Goal: Check status: Check status

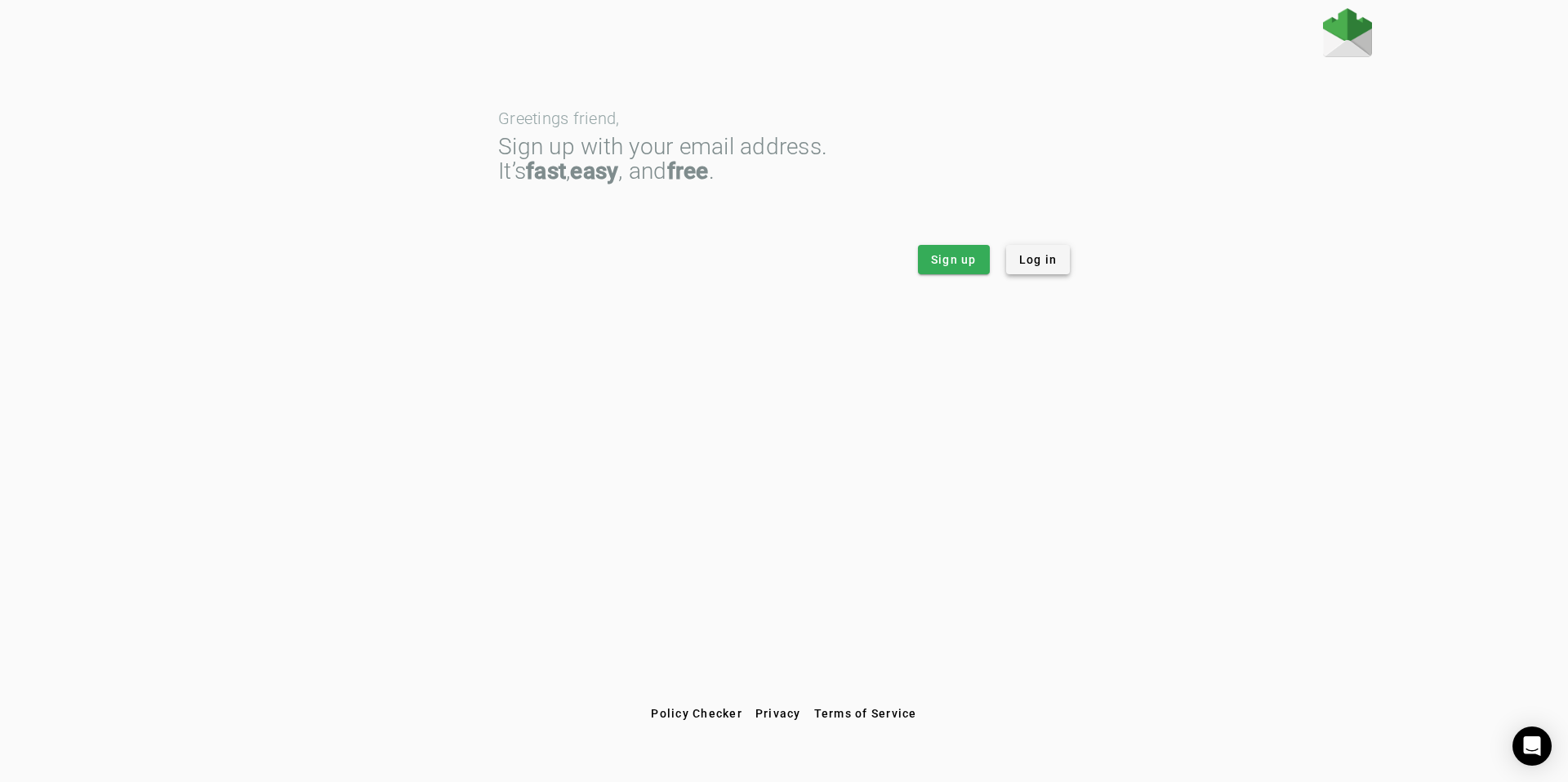
click at [1061, 267] on span at bounding box center [1037, 260] width 65 height 39
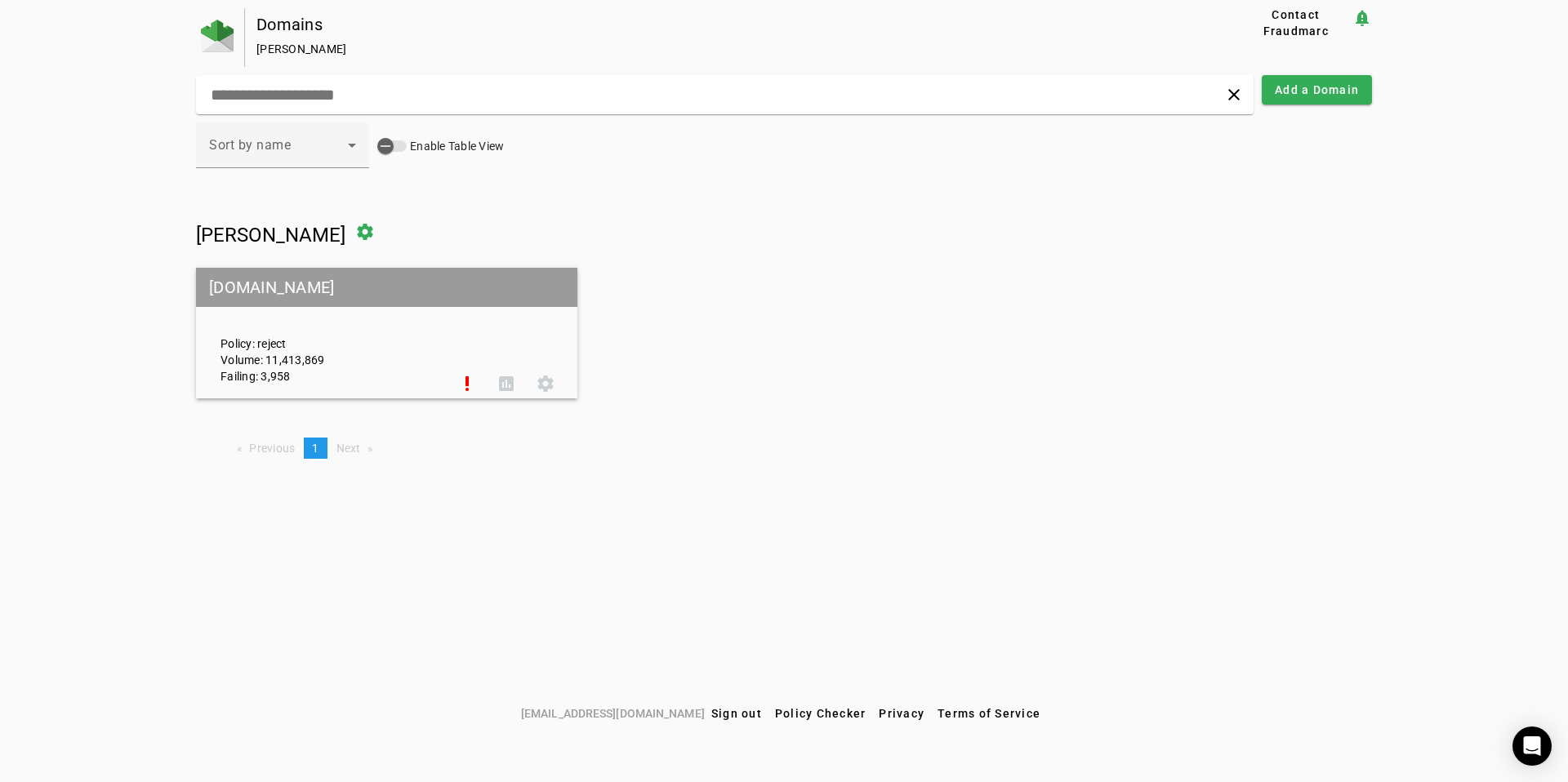
click at [369, 333] on div "Policy: reject Volume: 11,413,869 Failing: 3,958" at bounding box center [328, 333] width 240 height 102
click at [868, 181] on div "Sort by name Enable Table View" at bounding box center [784, 154] width 1176 height 64
click at [500, 89] on input "text" at bounding box center [500, 95] width 581 height 20
click at [352, 141] on icon at bounding box center [352, 145] width 20 height 20
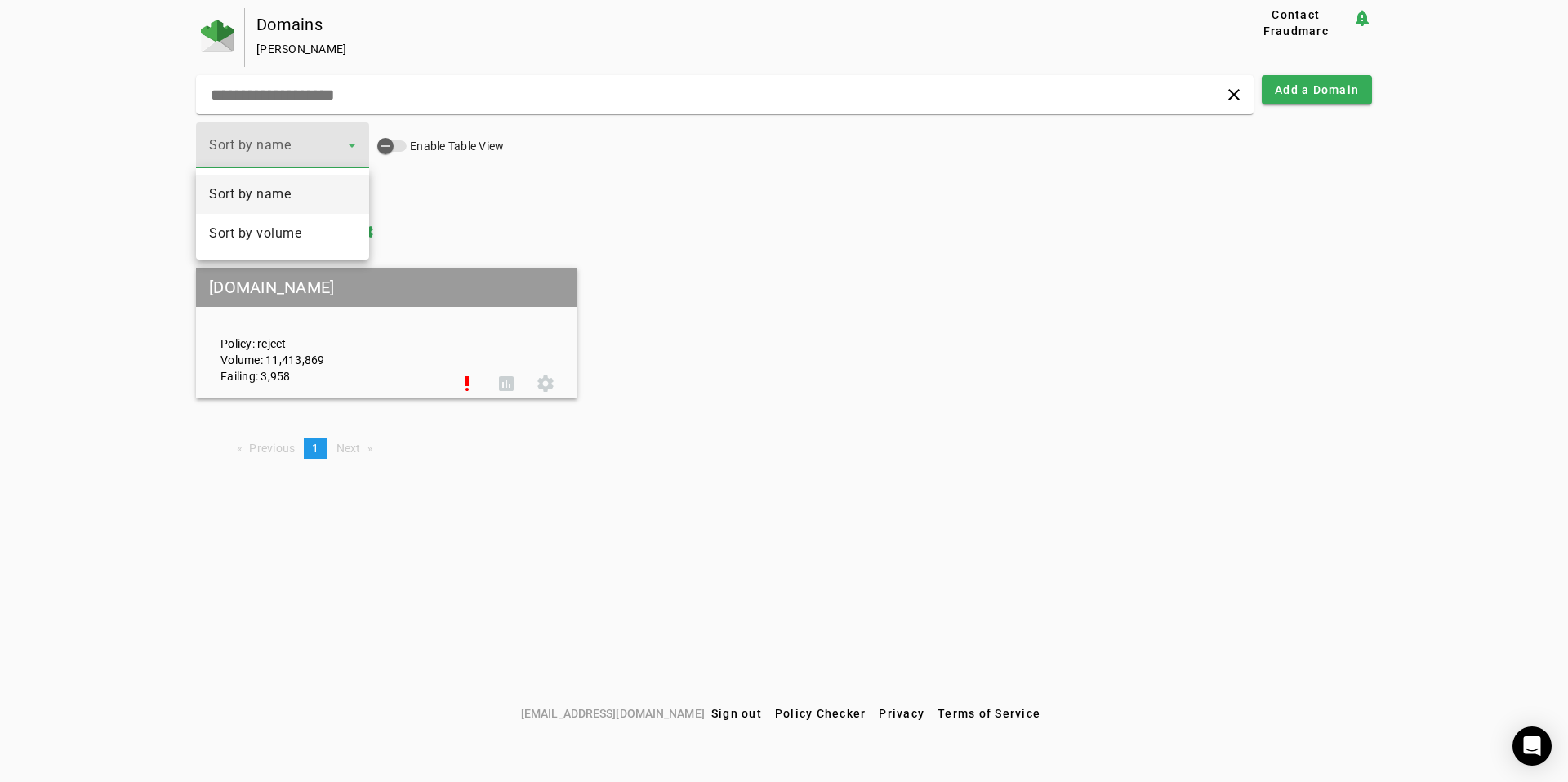
click at [1203, 206] on div at bounding box center [784, 391] width 1568 height 782
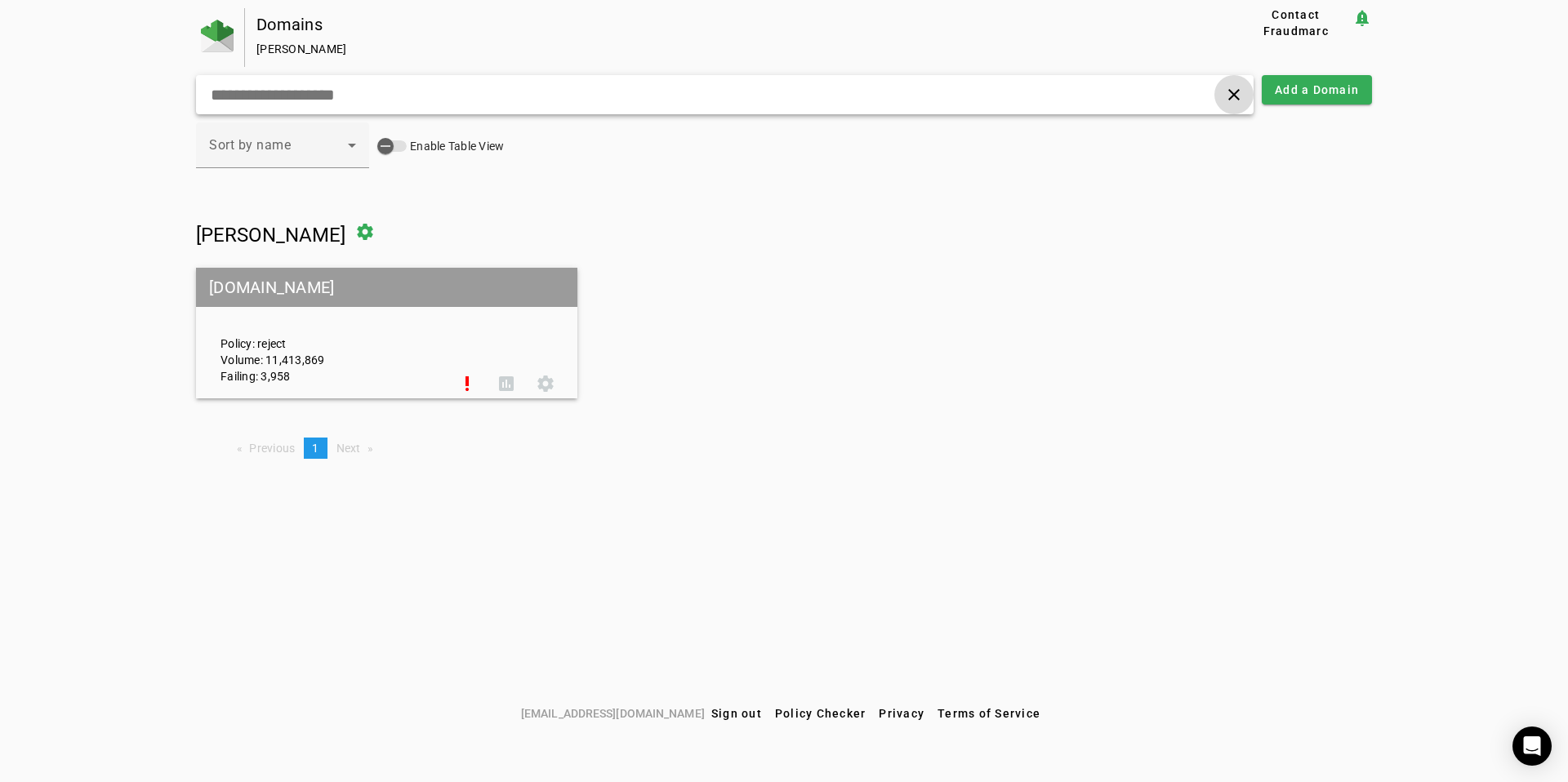
click at [1235, 100] on span at bounding box center [1234, 95] width 39 height 39
click at [276, 41] on div "[PERSON_NAME]" at bounding box center [722, 49] width 931 height 16
drag, startPoint x: 273, startPoint y: 19, endPoint x: 364, endPoint y: 23, distance: 91.1
click at [364, 23] on div "Domains" at bounding box center [722, 25] width 931 height 16
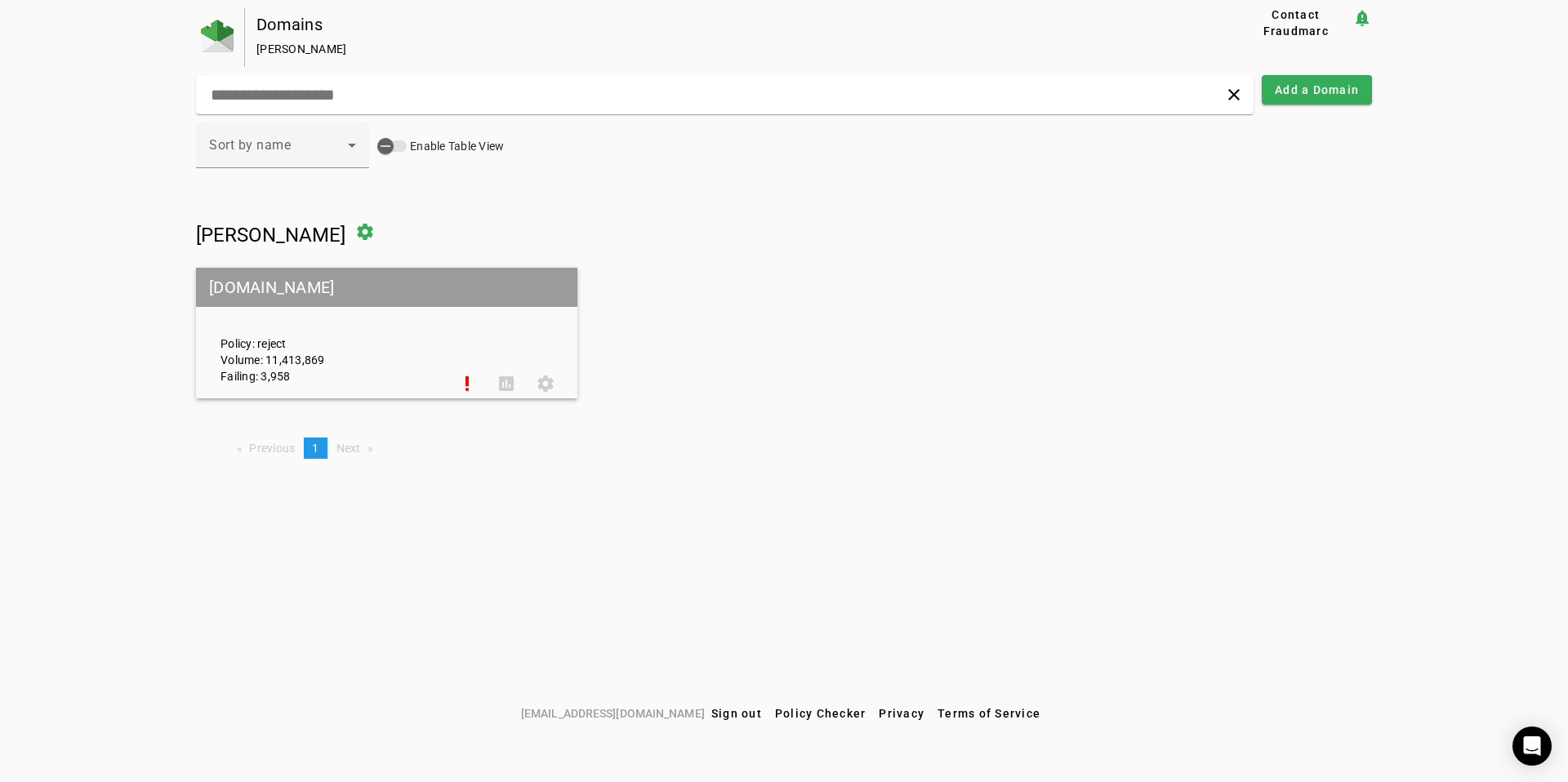
click at [369, 345] on div "Policy: reject Volume: 11,413,869 Failing: 3,958" at bounding box center [328, 333] width 240 height 102
click at [394, 289] on mat-grid-tile-header "[DOMAIN_NAME]" at bounding box center [387, 288] width 381 height 39
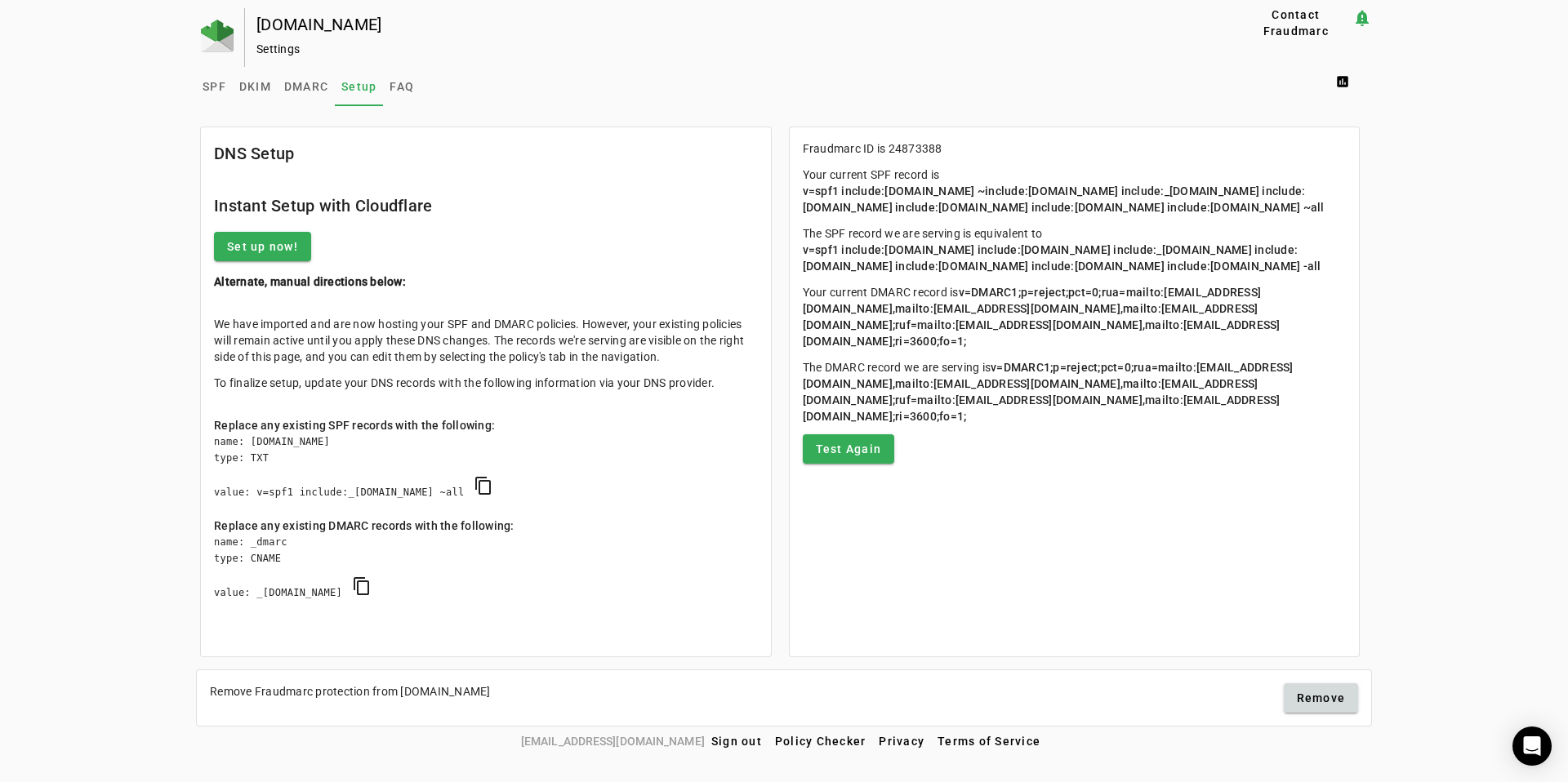
drag, startPoint x: 939, startPoint y: 371, endPoint x: 1002, endPoint y: 434, distance: 89.1
click at [990, 427] on mat-card-content "Fraudmarc ID is 24873388 Your current SPF record is v=spf1 include:[DOMAIN_NAME…" at bounding box center [1074, 302] width 570 height 349
click at [1002, 422] on span "v=DMARC1;p=reject;pct=0;rua=mailto:[EMAIL_ADDRESS][DOMAIN_NAME],mailto:[EMAIL_A…" at bounding box center [1048, 391] width 491 height 62
drag, startPoint x: 1047, startPoint y: 470, endPoint x: 988, endPoint y: 305, distance: 175.2
click at [998, 329] on mat-card-content "Fraudmarc ID is 24873388 Your current SPF record is v=spf1 include:[DOMAIN_NAME…" at bounding box center [1074, 302] width 570 height 349
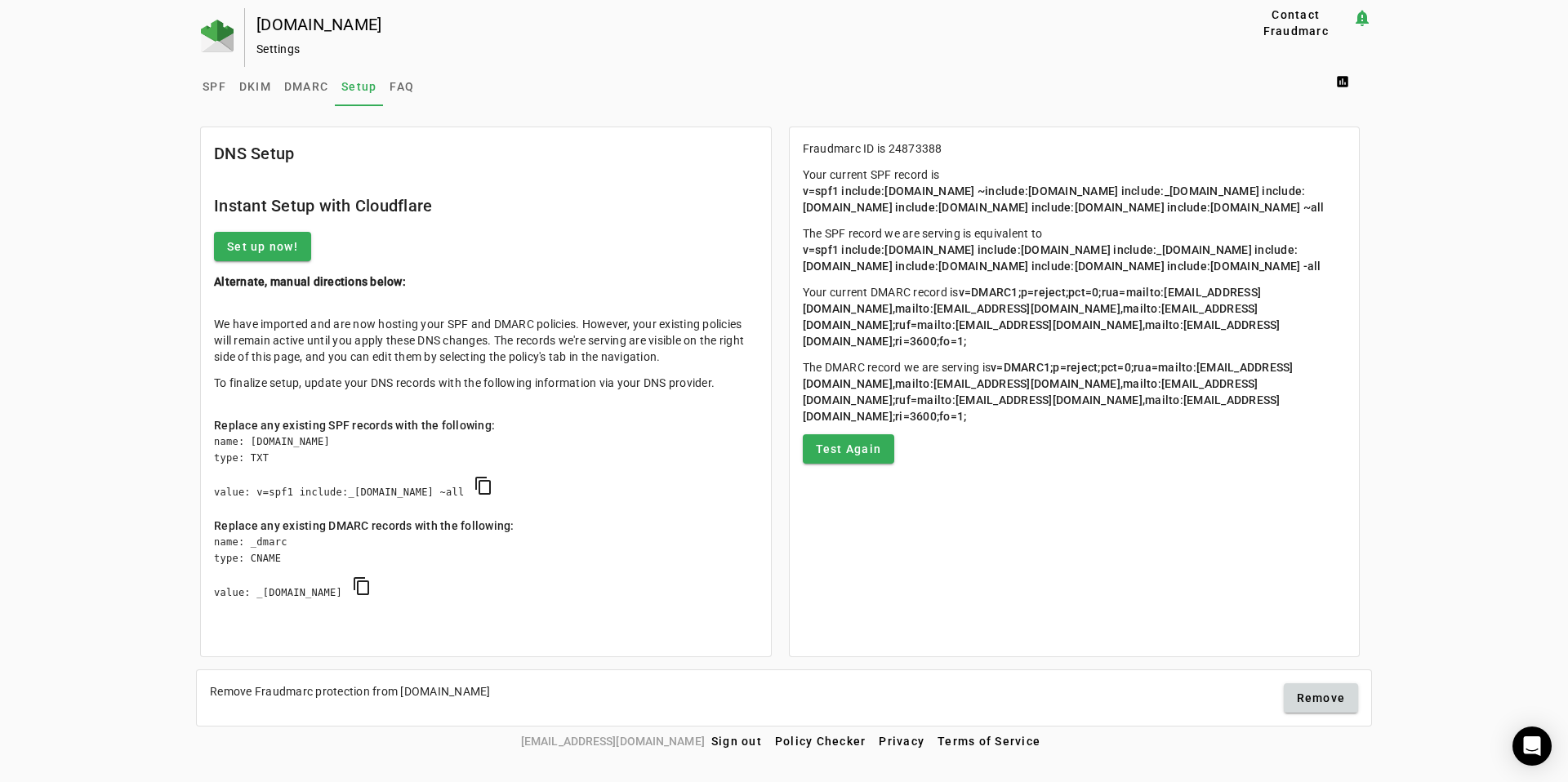
click at [988, 275] on p "The SPF record we are serving is equivalent to v=spf1 include:[DOMAIN_NAME] inc…" at bounding box center [1074, 250] width 544 height 49
drag, startPoint x: 983, startPoint y: 346, endPoint x: 1043, endPoint y: 454, distance: 123.5
click at [1037, 445] on mat-card-content "Fraudmarc ID is 24873388 Your current SPF record is v=spf1 include:universalspf…" at bounding box center [1074, 302] width 570 height 349
click at [1043, 422] on span "v=DMARC1;p=reject;pct=0;rua=mailto:a+24873388@fdmarc.net,mailto:2029142608db452…" at bounding box center [1048, 391] width 491 height 62
drag, startPoint x: 878, startPoint y: 292, endPoint x: 1072, endPoint y: 501, distance: 285.2
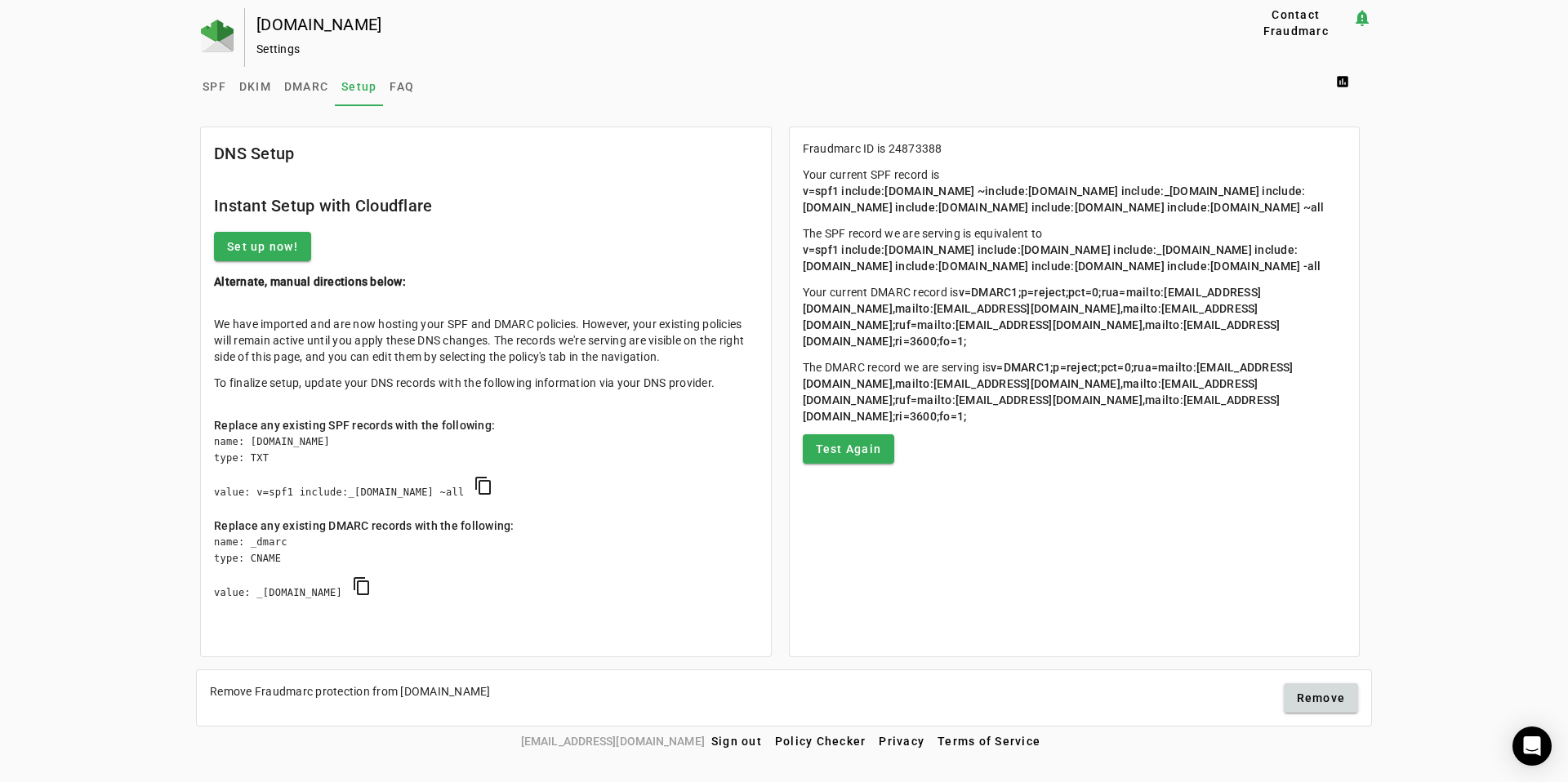
click at [1051, 476] on mat-card-content "Fraudmarc ID is 24873388 Your current SPF record is v=spf1 include:universalspf…" at bounding box center [1074, 302] width 570 height 349
click at [1076, 476] on mat-card-content "Fraudmarc ID is 24873388 Your current SPF record is v=spf1 include:universalspf…" at bounding box center [1074, 302] width 570 height 349
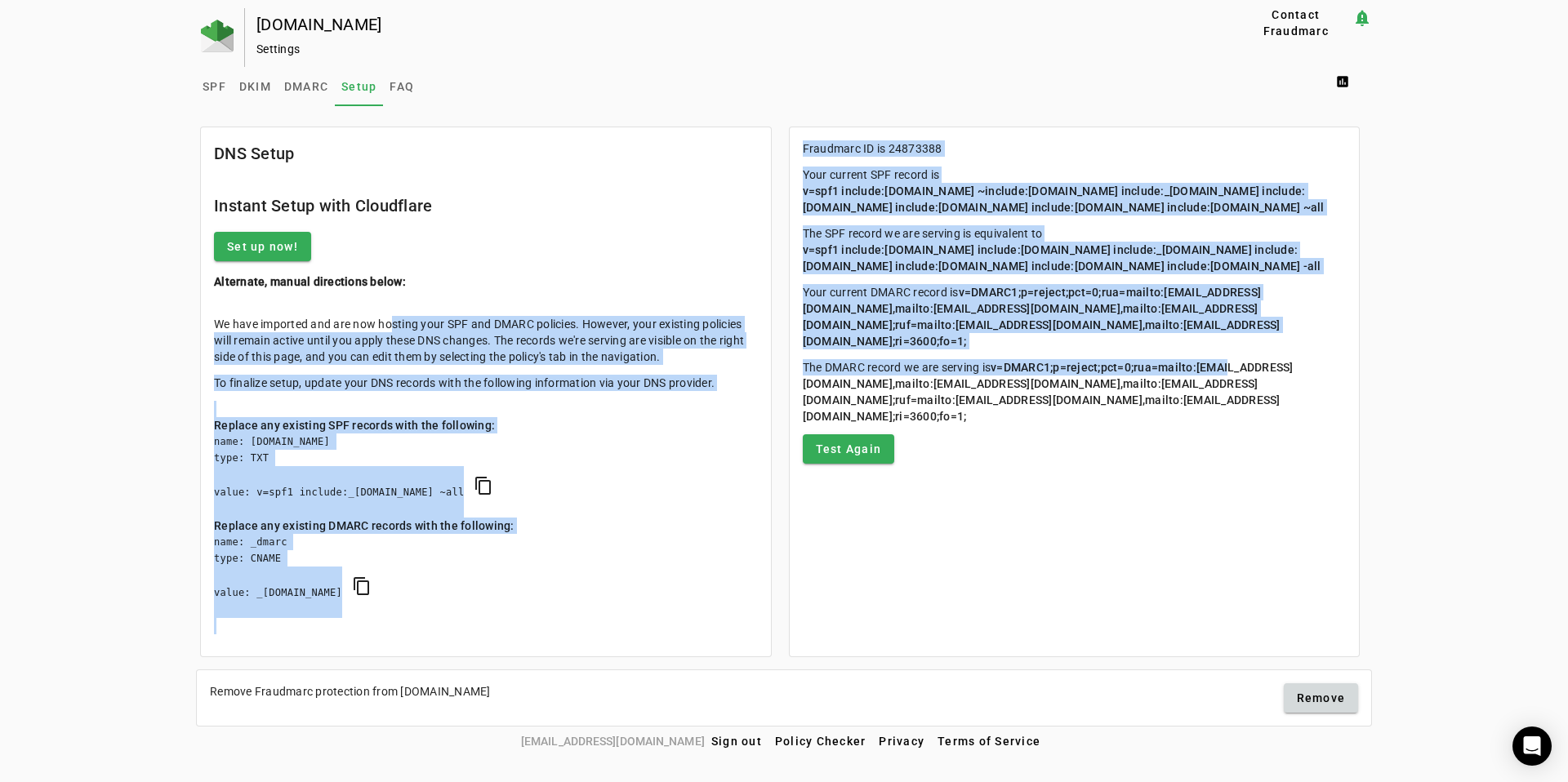
drag, startPoint x: 391, startPoint y: 327, endPoint x: 1109, endPoint y: 449, distance: 728.3
click at [1106, 123] on div "DNS Setup Instant Setup with Cloudflare Set up now! Alternate, manual direction…" at bounding box center [784, 123] width 1176 height 0
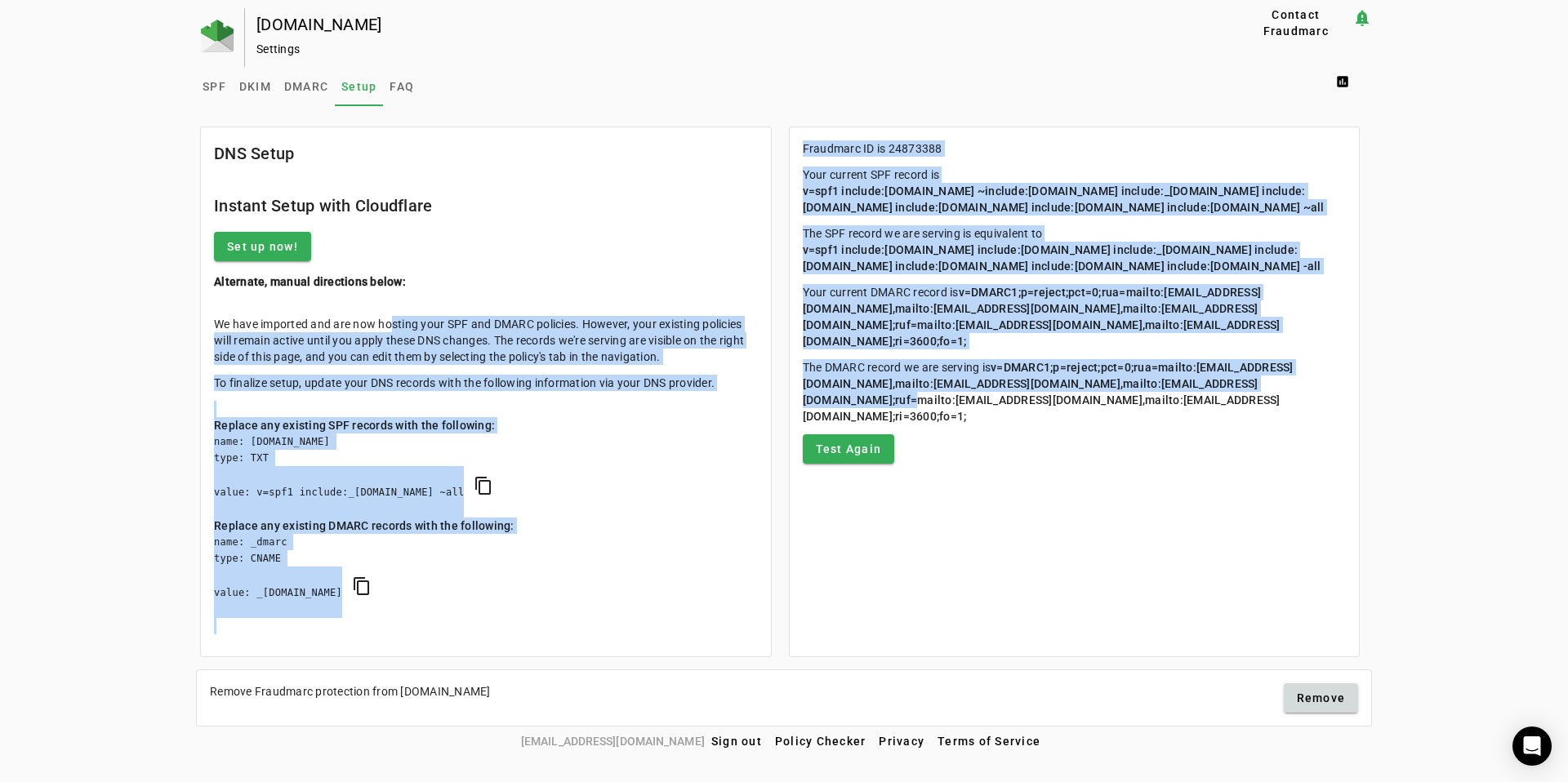
click at [1112, 424] on p "The DMARC record we are serving is v=DMARC1;p=reject;pct=0;rua=mailto:a+2487338…" at bounding box center [1074, 391] width 544 height 65
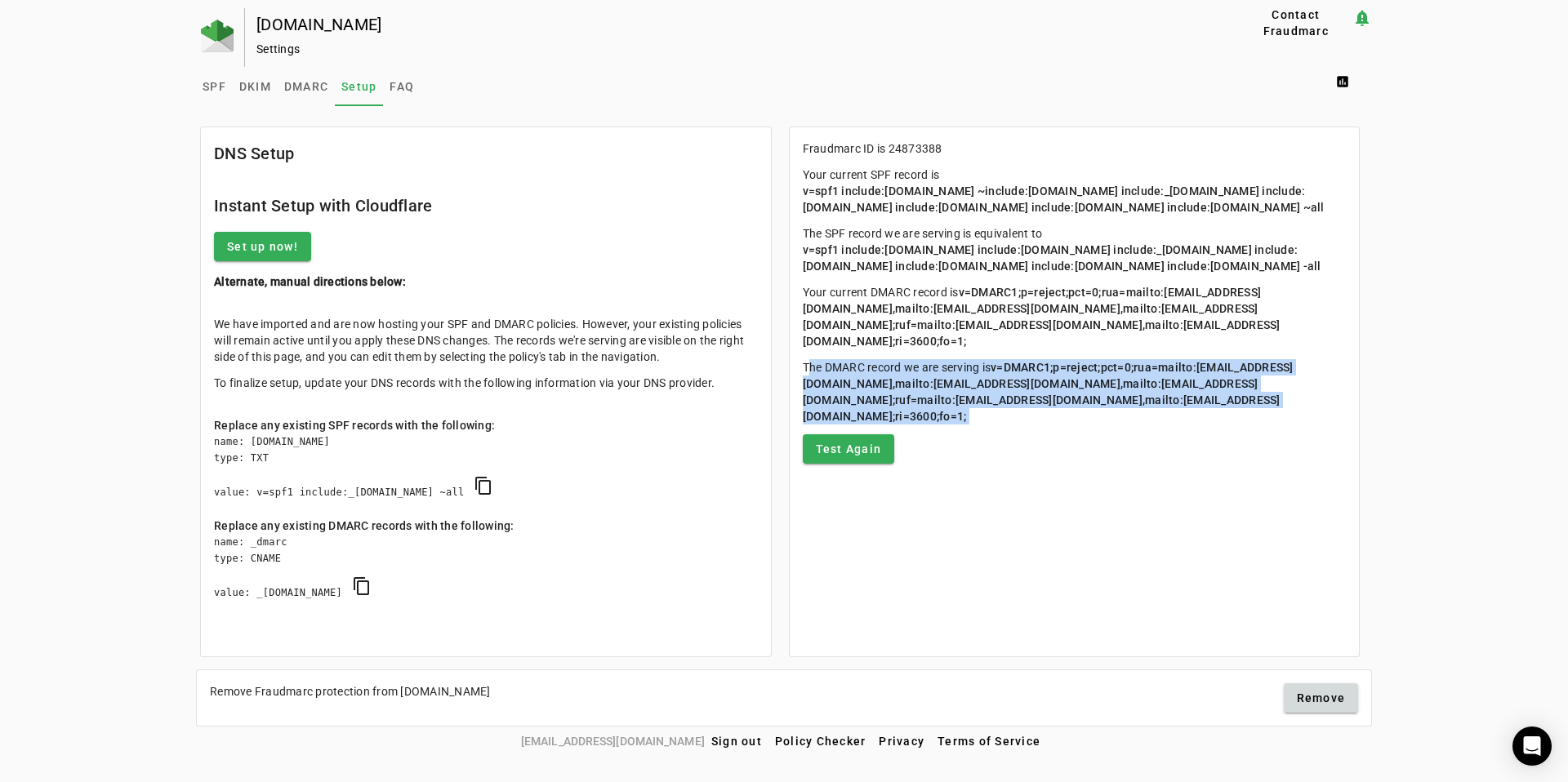
drag, startPoint x: 1118, startPoint y: 523, endPoint x: 1014, endPoint y: 354, distance: 198.4
click at [1015, 355] on mat-card-content "Fraudmarc ID is 24873388 Your current SPF record is v=spf1 include:universalspf…" at bounding box center [1074, 302] width 570 height 349
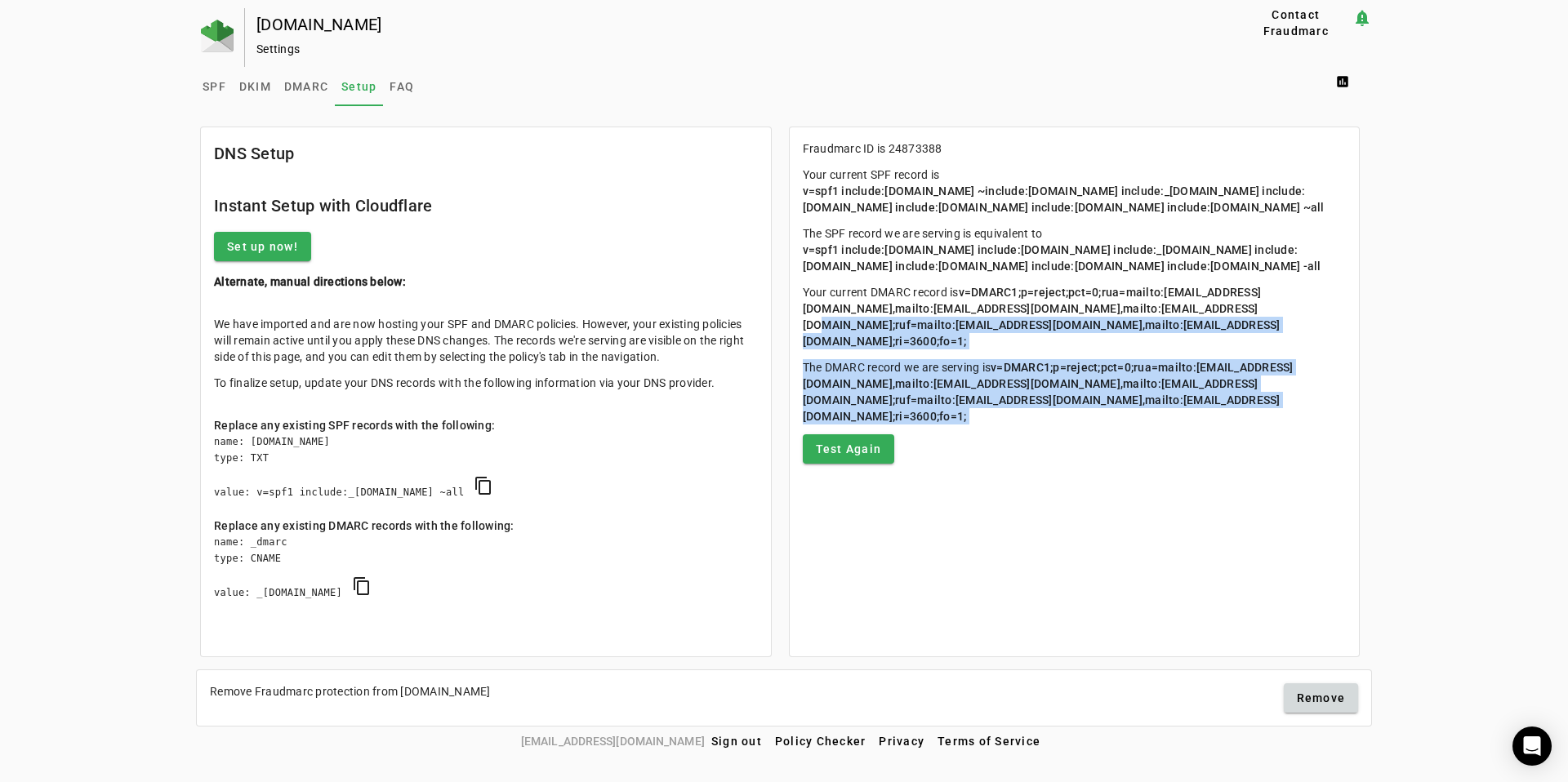
click at [1014, 347] on span "v=DMARC1;p=reject;pct=0;rua=mailto:a+24873388@fdmarc.net,mailto:2029142608db452…" at bounding box center [1042, 317] width 477 height 62
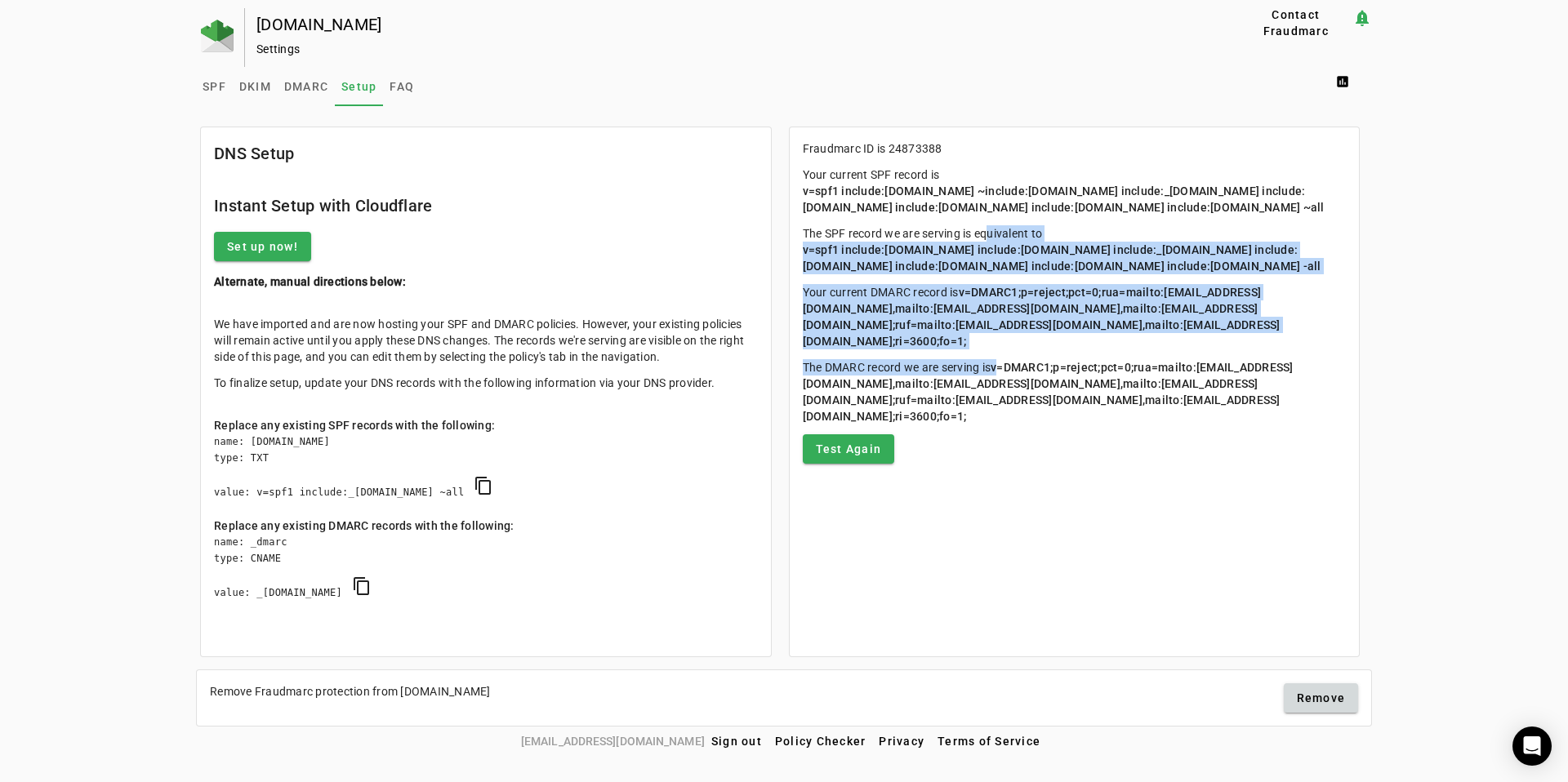
drag, startPoint x: 981, startPoint y: 248, endPoint x: 1082, endPoint y: 466, distance: 240.3
click at [1069, 451] on mat-card-content "Fraudmarc ID is 24873388 Your current SPF record is v=spf1 include:universalspf…" at bounding box center [1074, 302] width 570 height 349
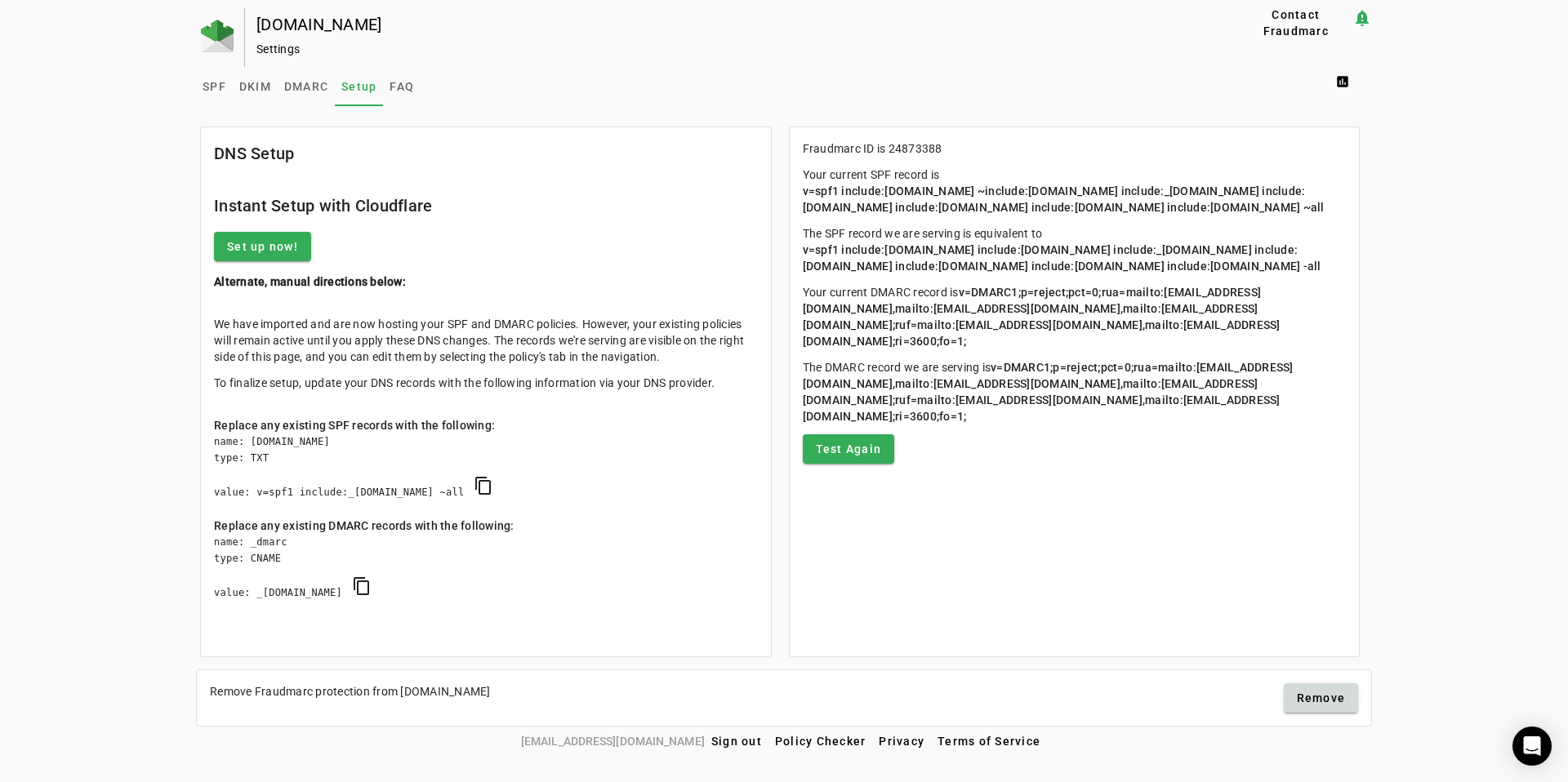
click at [1082, 422] on span "v=DMARC1;p=reject;pct=0;rua=mailto:a+24873388@fdmarc.net,mailto:2029142608db452…" at bounding box center [1048, 391] width 491 height 62
click at [315, 89] on span "DMARC" at bounding box center [307, 87] width 44 height 11
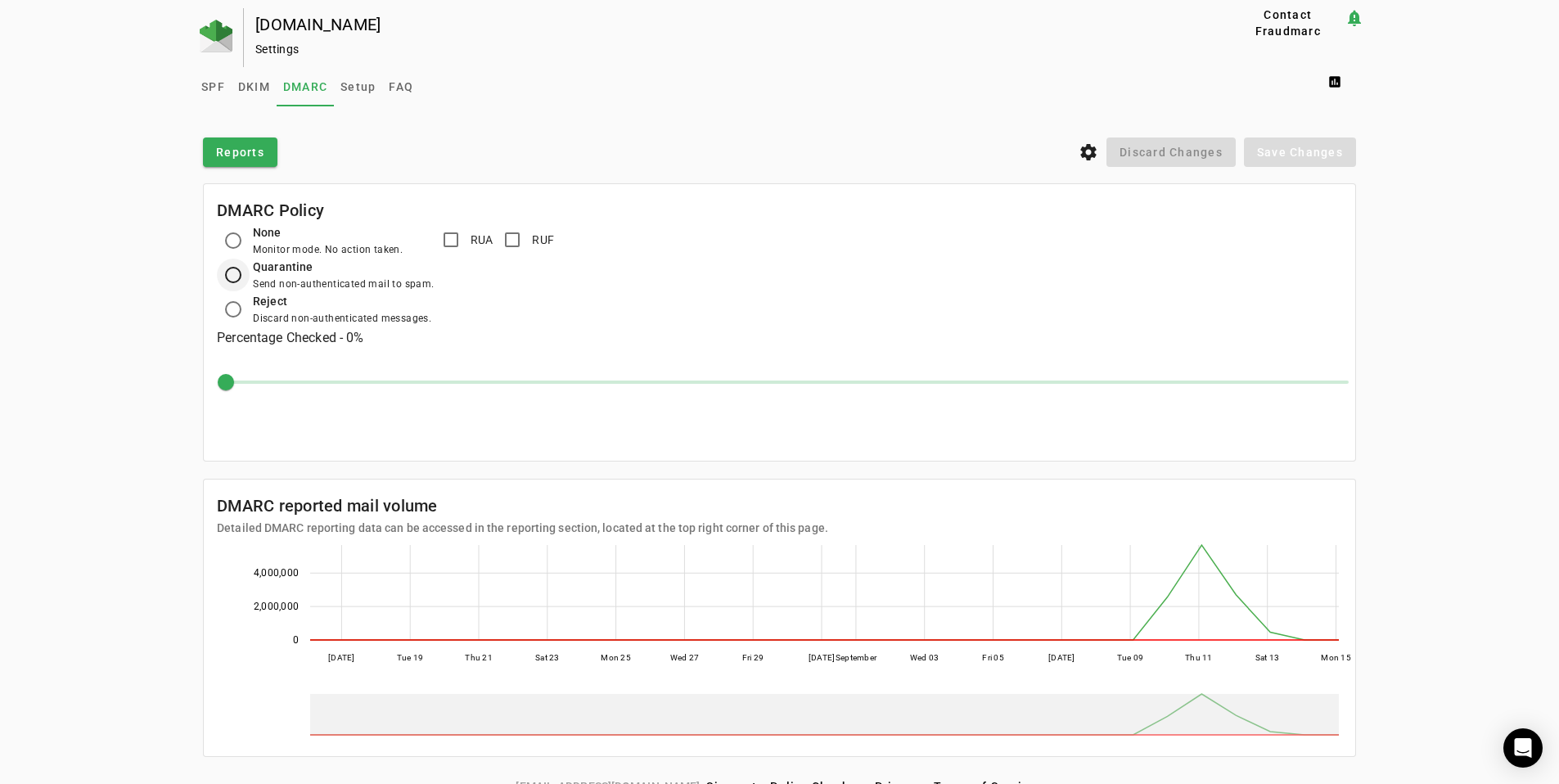
click at [246, 268] on div at bounding box center [233, 275] width 39 height 39
click at [253, 237] on div "None" at bounding box center [328, 233] width 150 height 18
click at [263, 295] on div "Reject" at bounding box center [342, 301] width 179 height 18
drag, startPoint x: 270, startPoint y: 338, endPoint x: 380, endPoint y: 333, distance: 110.1
click at [354, 333] on h3 "Percentage Checked - 0%" at bounding box center [779, 338] width 1125 height 23
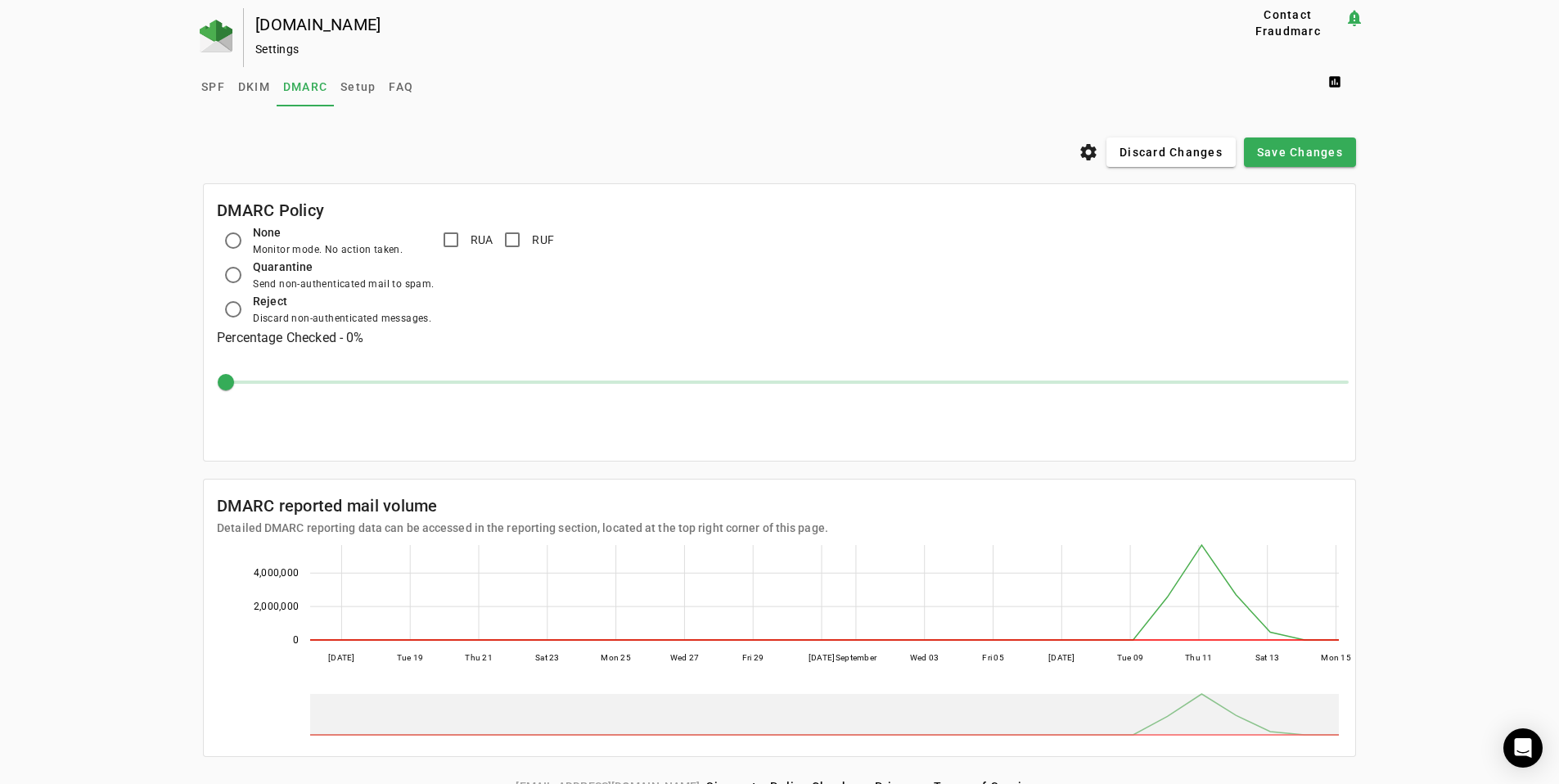
click at [380, 333] on h3 "Percentage Checked - 0%" at bounding box center [779, 338] width 1125 height 23
click at [355, 78] on span "Setup" at bounding box center [357, 87] width 35 height 39
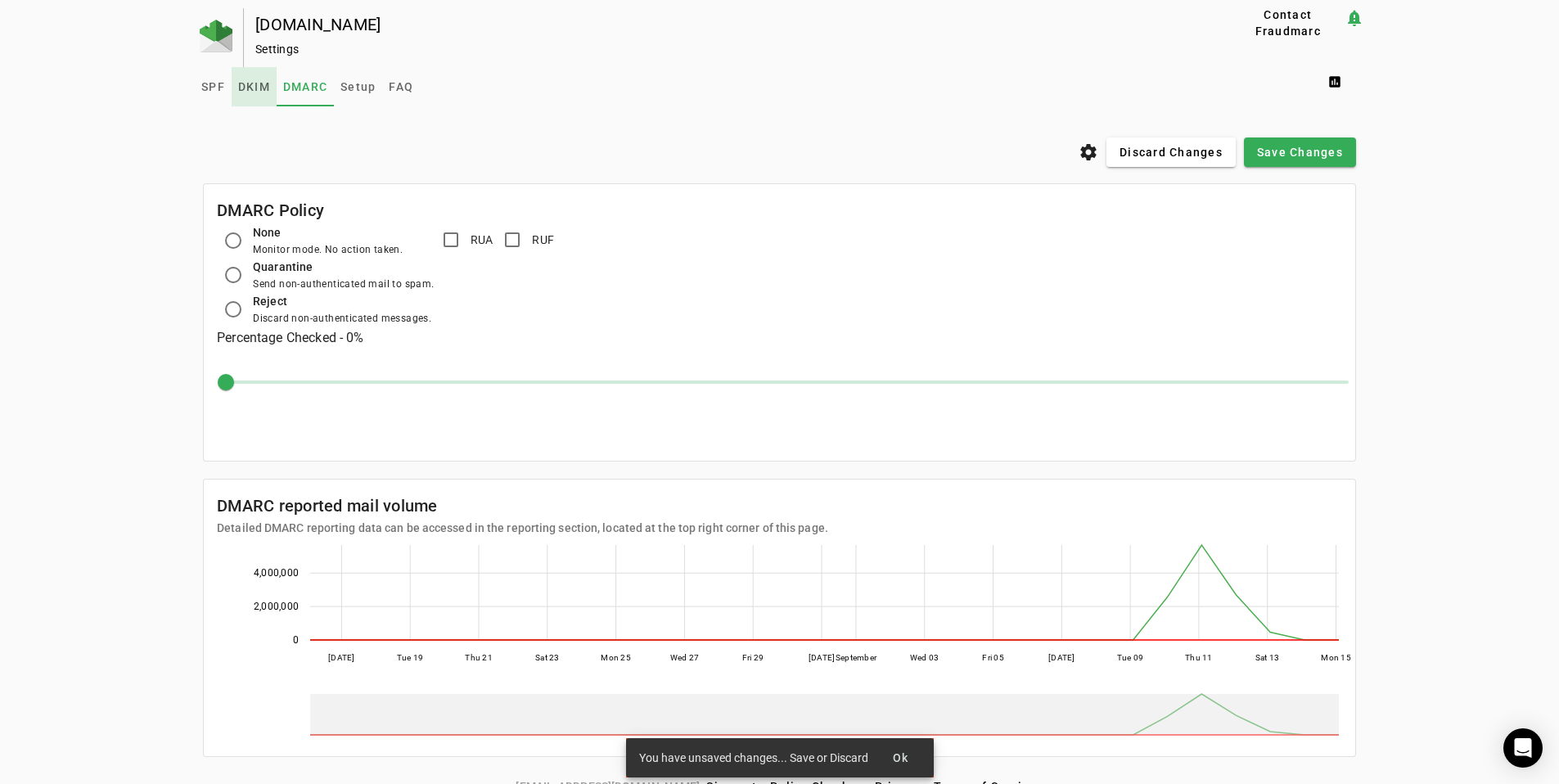
click at [252, 87] on span "DKIM" at bounding box center [254, 87] width 32 height 11
click at [291, 84] on span "DMARC" at bounding box center [306, 87] width 44 height 11
click at [1348, 92] on span at bounding box center [1338, 82] width 52 height 39
click at [1348, 113] on span "DMARC Report" at bounding box center [1378, 123] width 97 height 20
click at [1222, 144] on span "Discard Changes" at bounding box center [1171, 152] width 103 height 16
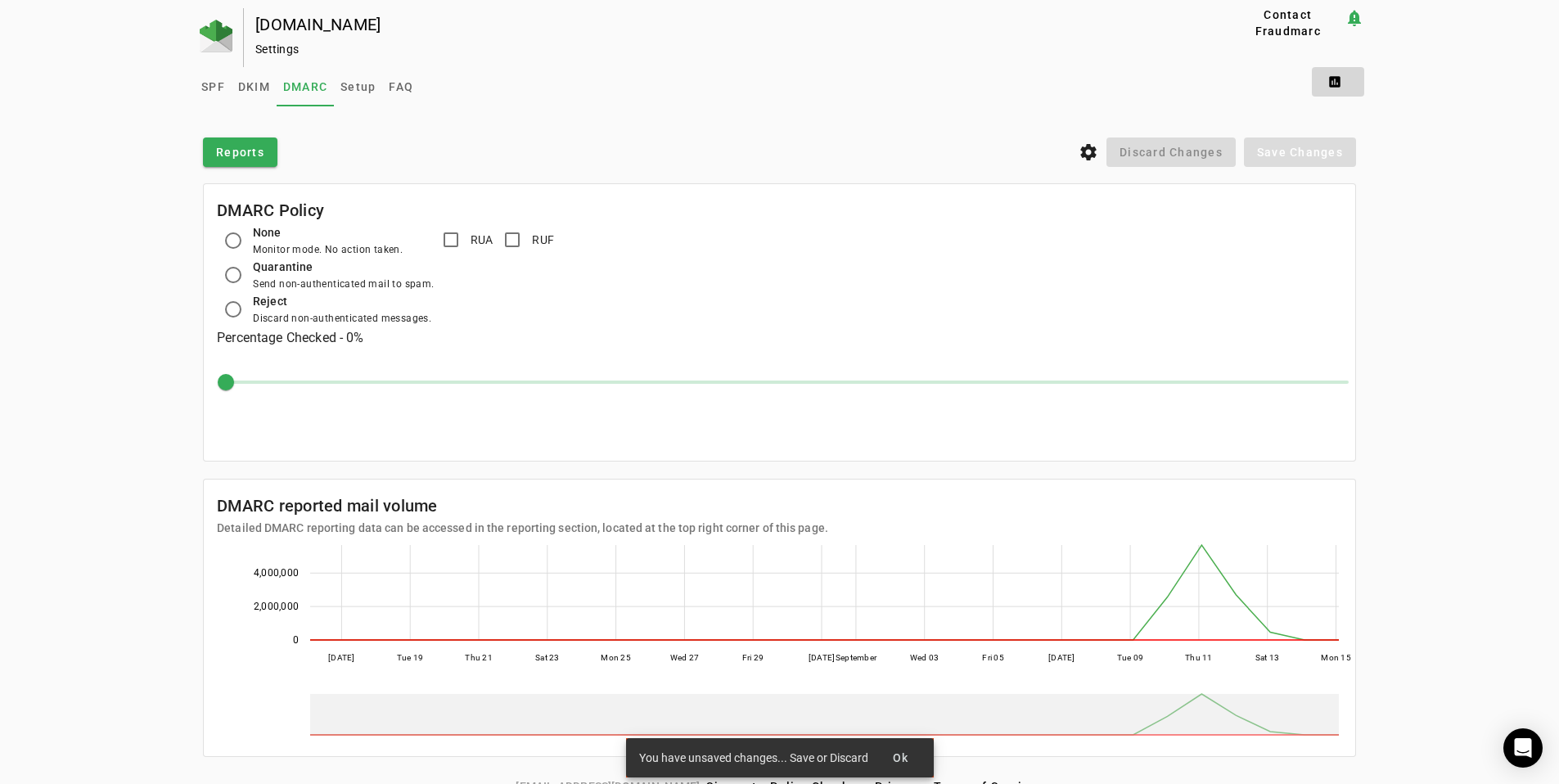
click at [1333, 77] on span at bounding box center [1338, 82] width 52 height 39
click at [1345, 116] on span "DMARC Report" at bounding box center [1378, 123] width 97 height 20
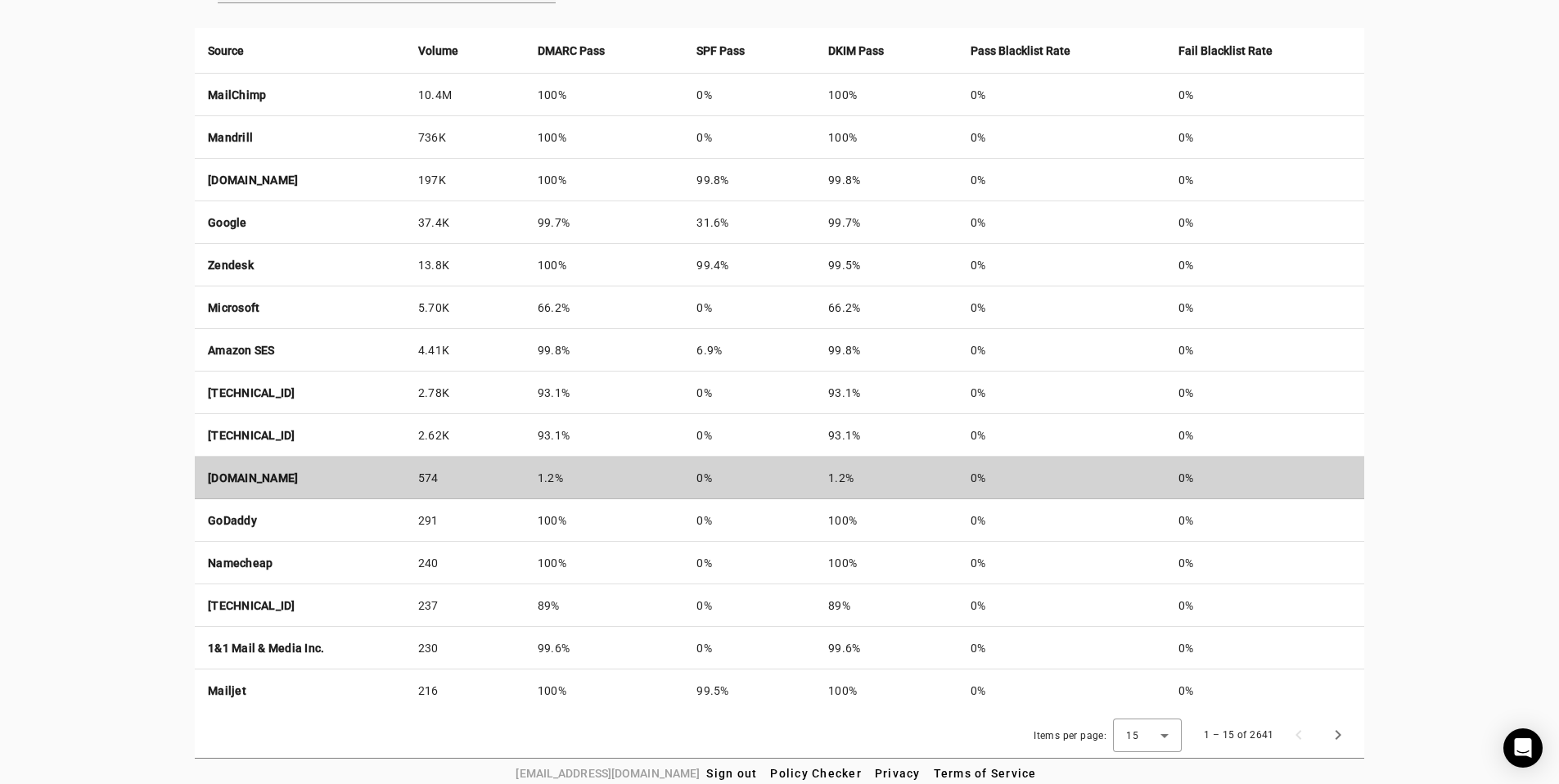
scroll to position [637, 0]
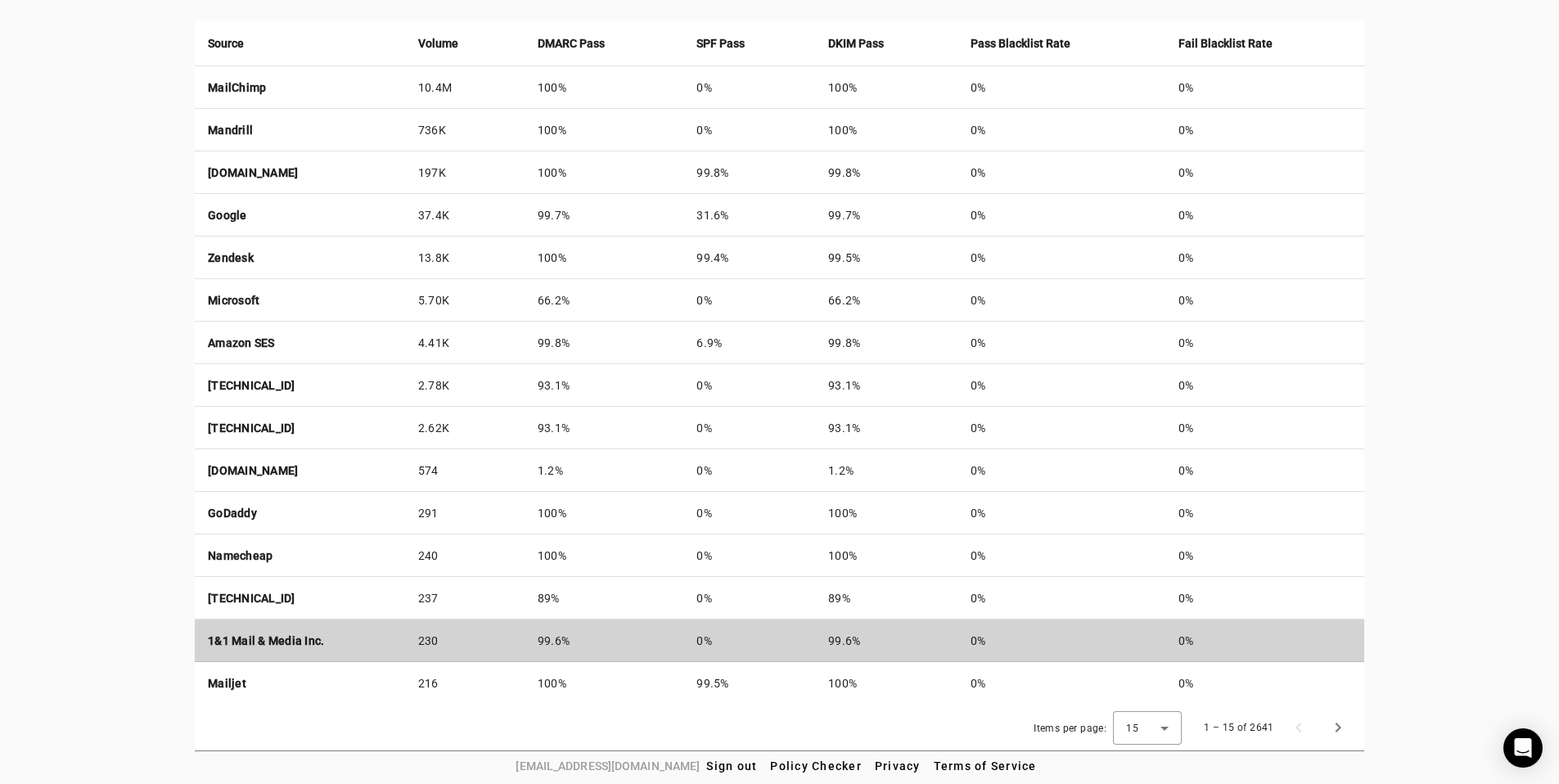
drag, startPoint x: 511, startPoint y: 235, endPoint x: 820, endPoint y: 617, distance: 491.3
click at [807, 613] on tbody "MailChimp 10.4M 100% 0% 100% 0% 0% Mandrill 736K 100% 0% 100% 0% 0% a124-147.sm…" at bounding box center [779, 385] width 1169 height 638
click at [815, 619] on td "0%" at bounding box center [749, 641] width 132 height 43
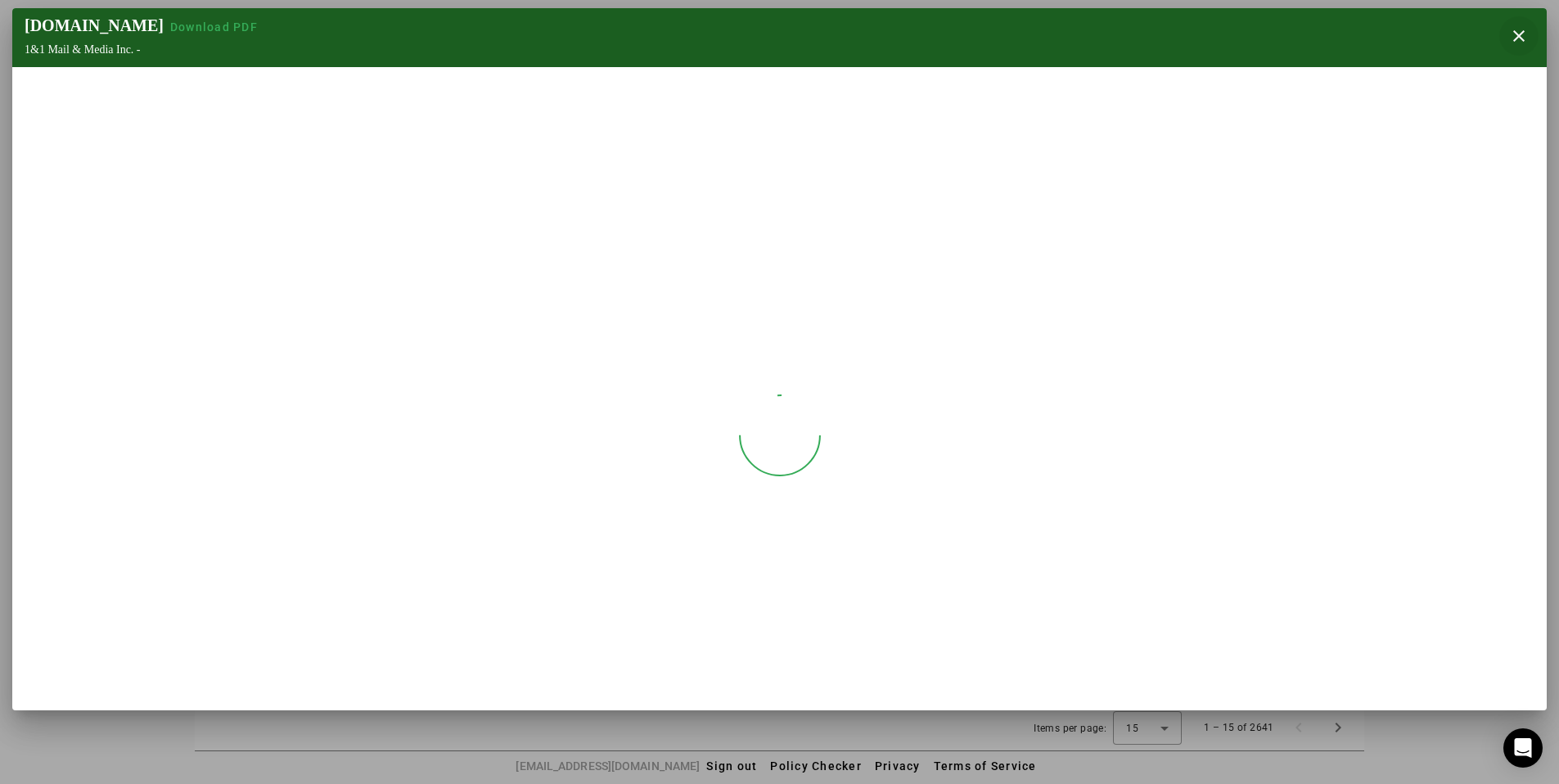
click at [1529, 33] on span "button" at bounding box center [1519, 36] width 39 height 39
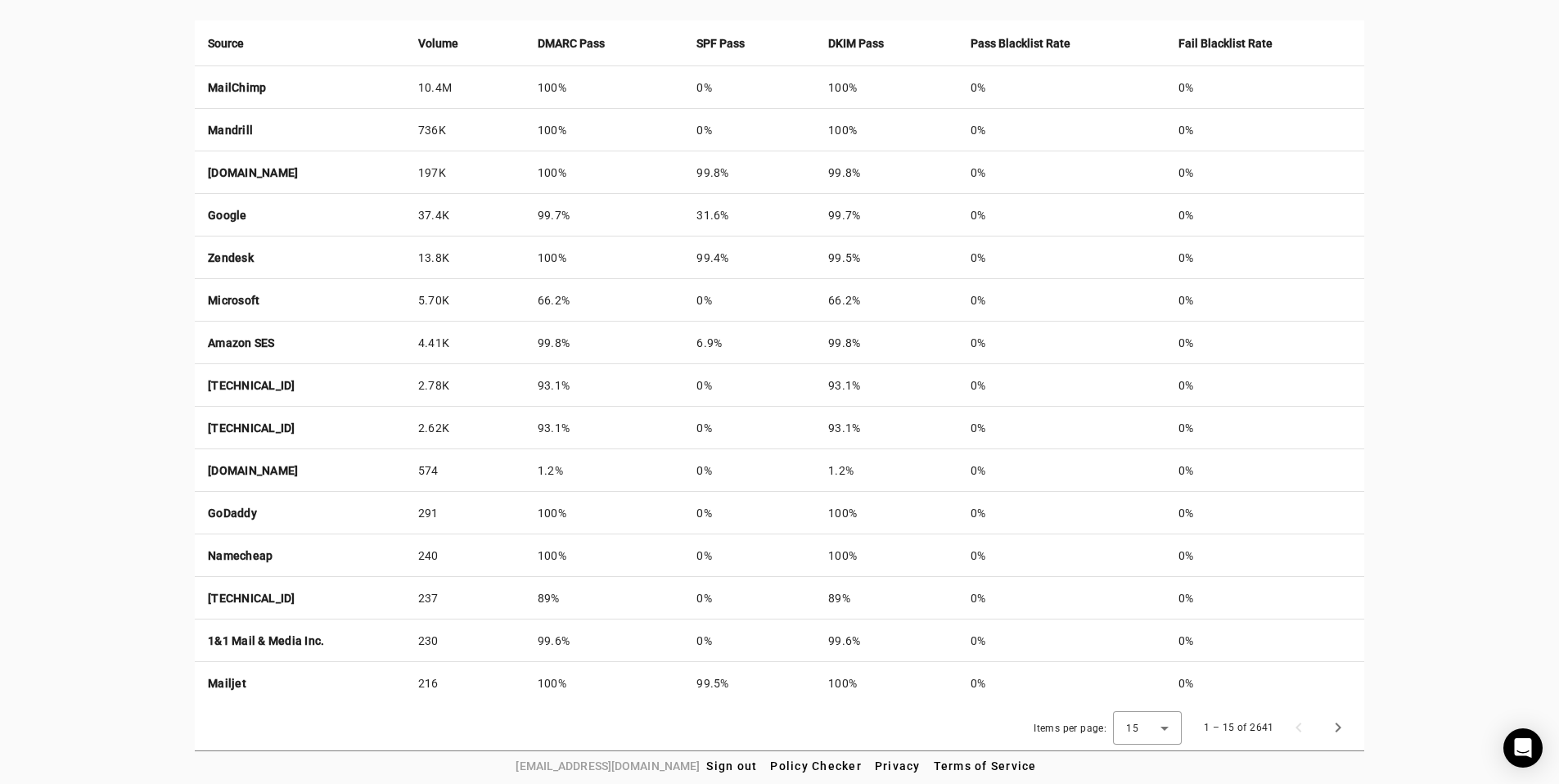
click at [1370, 326] on div "creativefabrica.com Reports Contact Fraudmarc notification_important Reports DM…" at bounding box center [779, 61] width 1559 height 1380
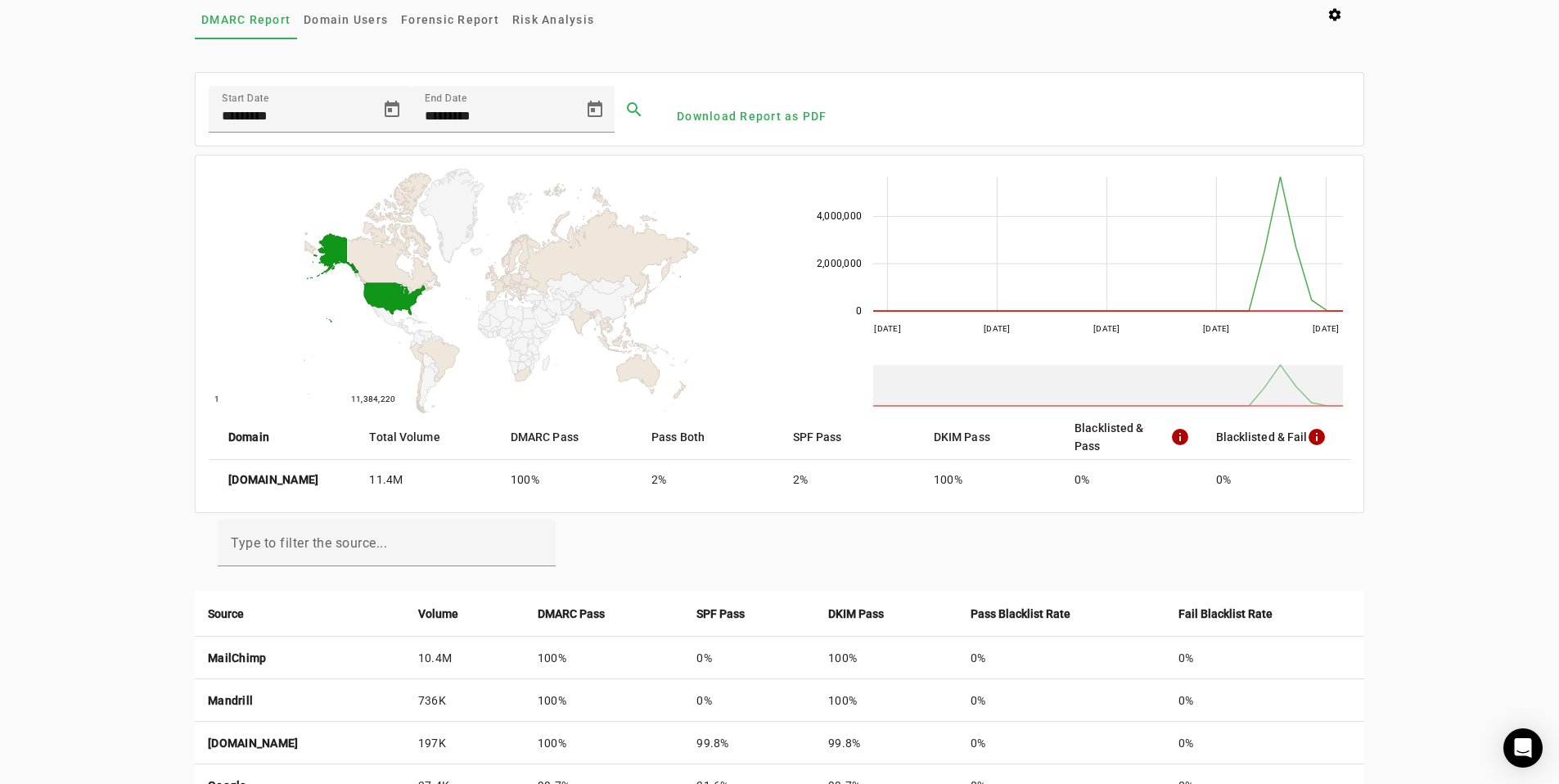
scroll to position [0, 0]
